Goal: Transaction & Acquisition: Purchase product/service

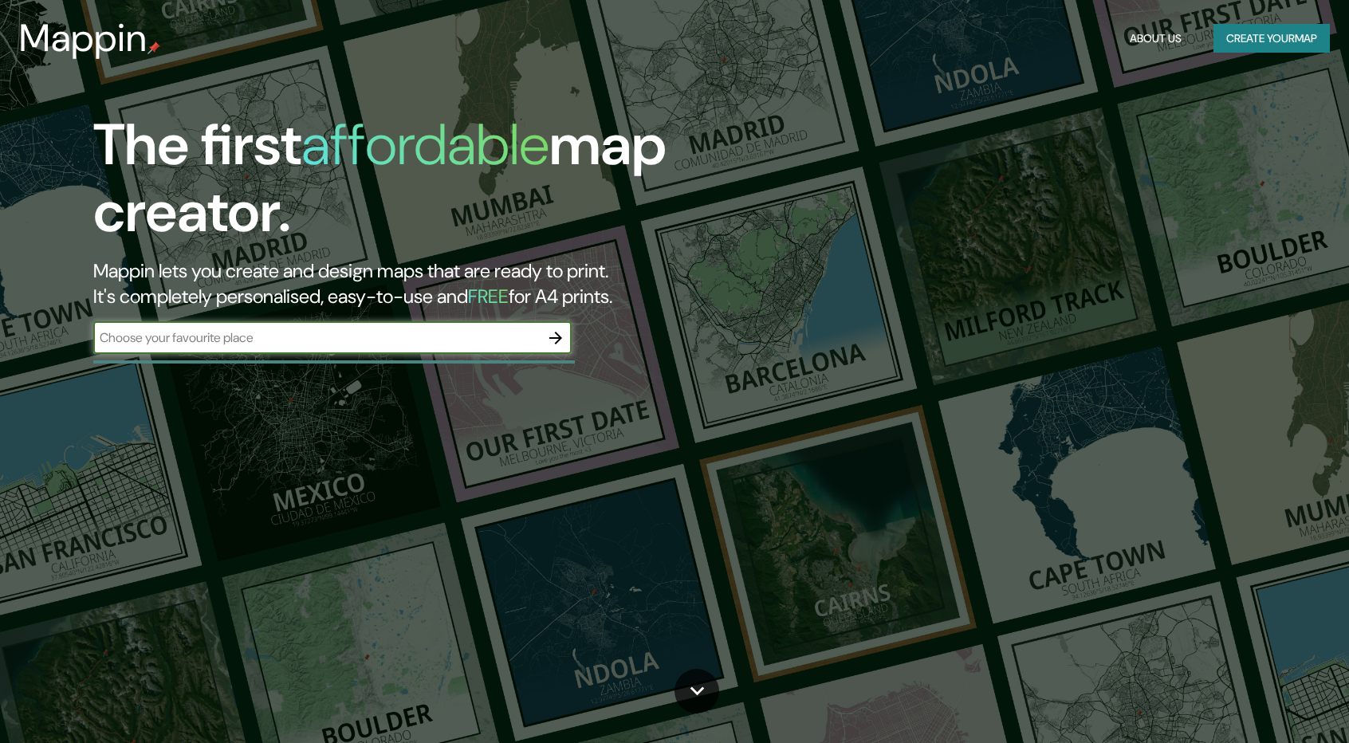
click at [424, 335] on input "text" at bounding box center [316, 338] width 447 height 18
click at [329, 345] on input "text" at bounding box center [316, 338] width 447 height 18
type input "la merced"
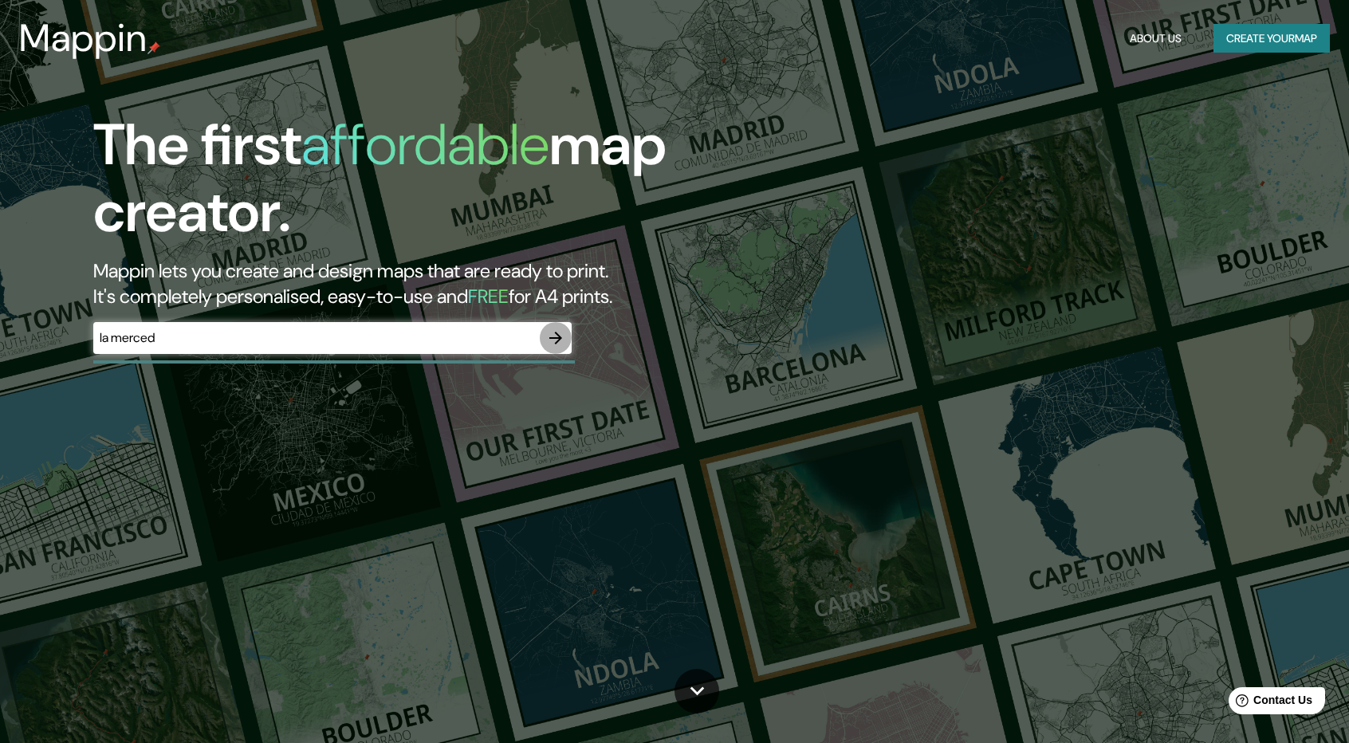
click at [544, 341] on button "button" at bounding box center [556, 338] width 32 height 32
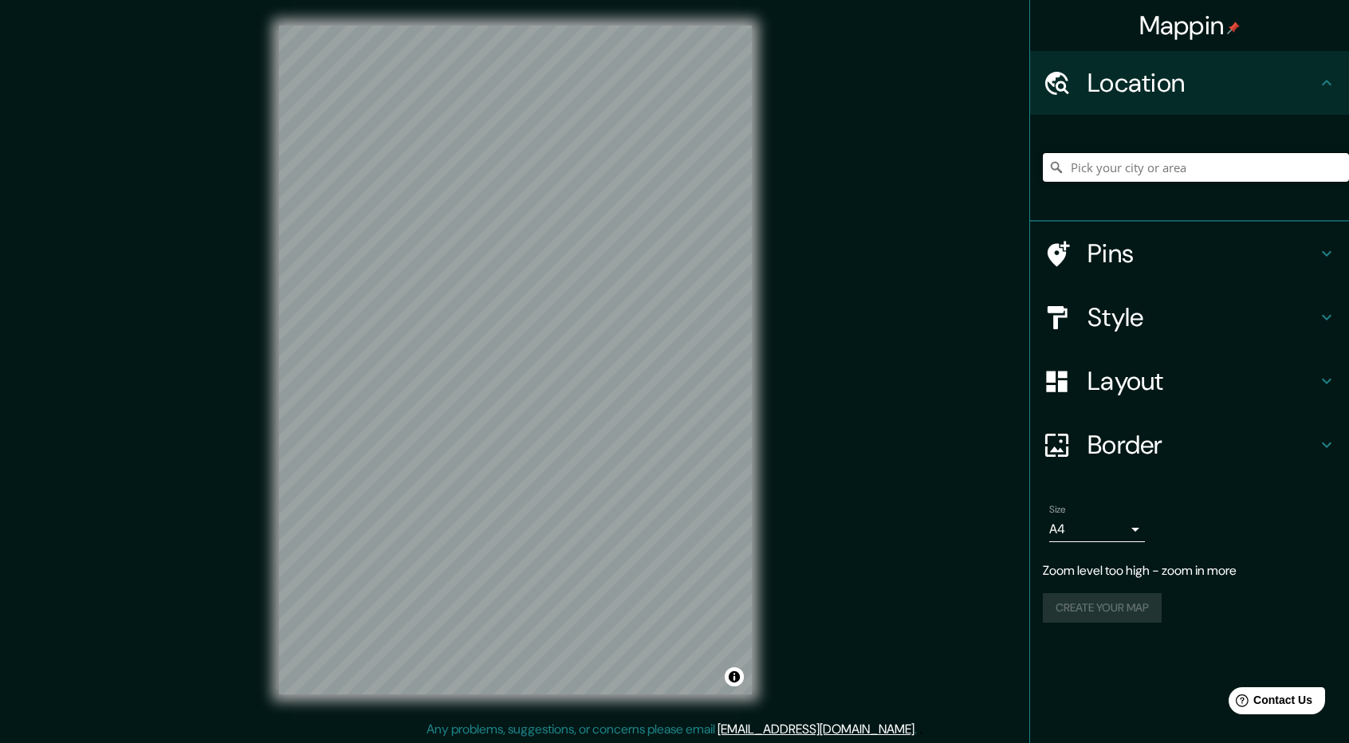
click at [1120, 161] on input "Pick your city or area" at bounding box center [1196, 167] width 306 height 29
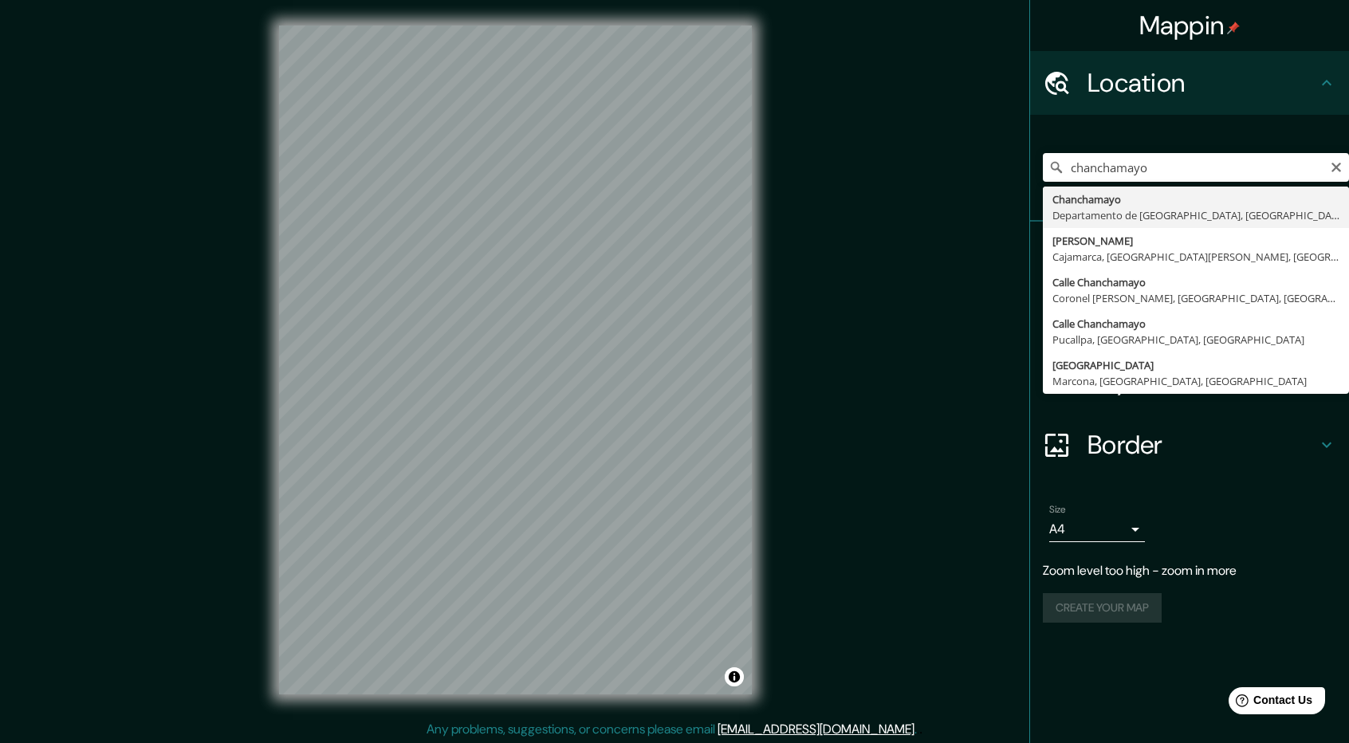
type input "Chanchamayo, Departamento de [GEOGRAPHIC_DATA], [GEOGRAPHIC_DATA]"
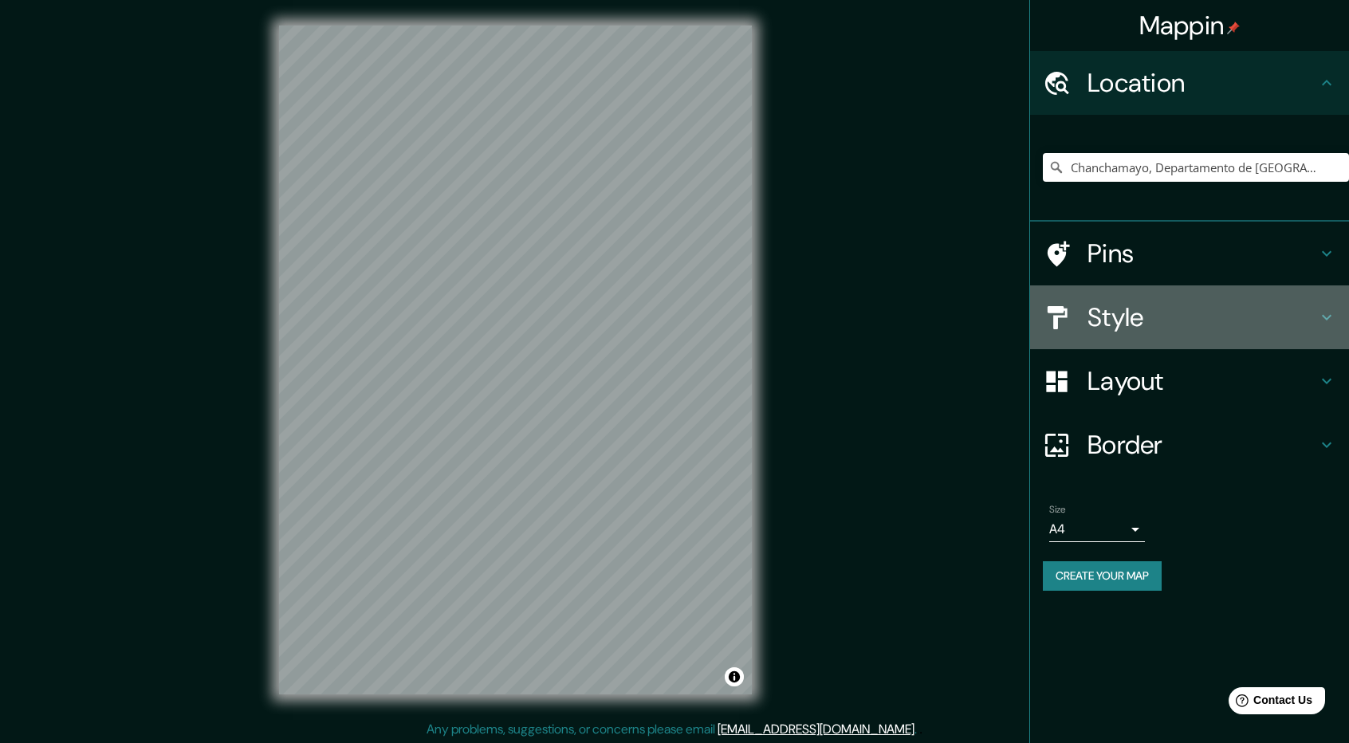
click at [1121, 334] on div "Style" at bounding box center [1189, 317] width 319 height 64
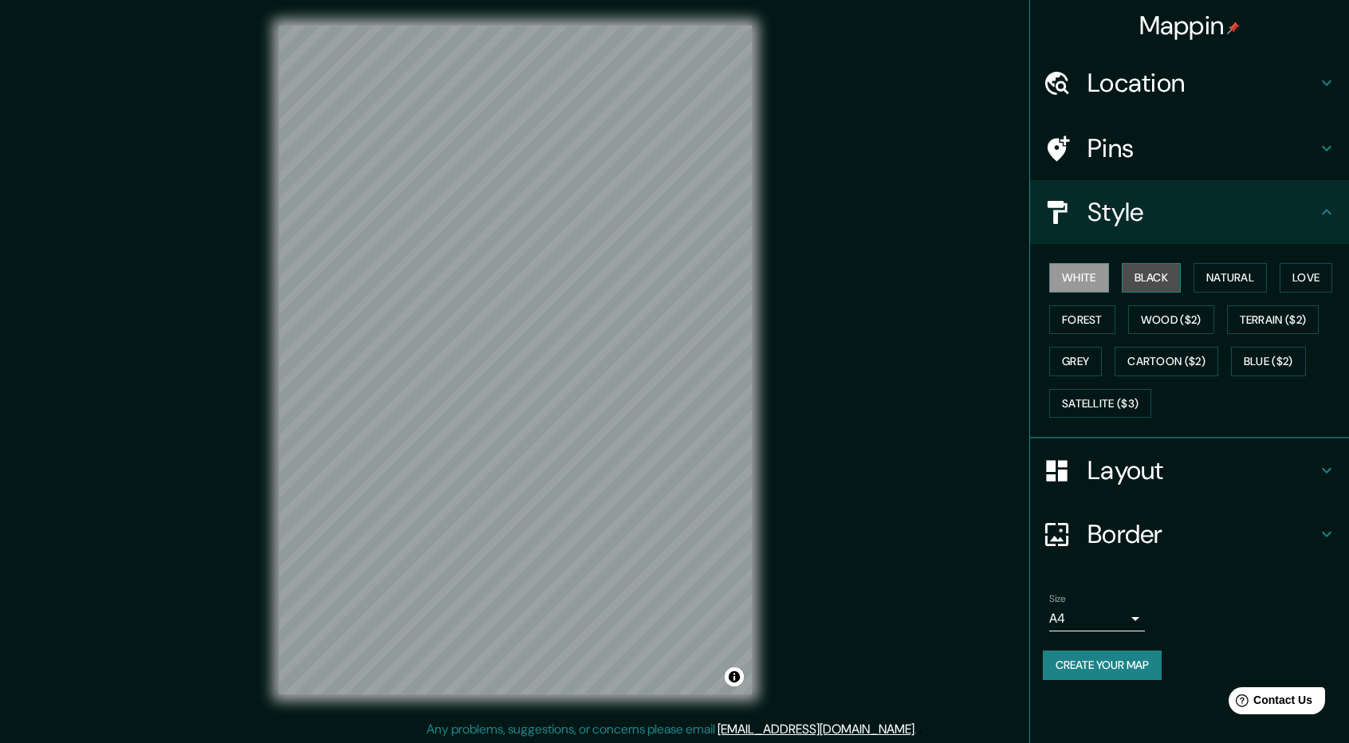
click at [1167, 273] on button "Black" at bounding box center [1152, 278] width 60 height 30
click at [1218, 279] on button "Natural" at bounding box center [1230, 278] width 73 height 30
